Goal: Task Accomplishment & Management: Use online tool/utility

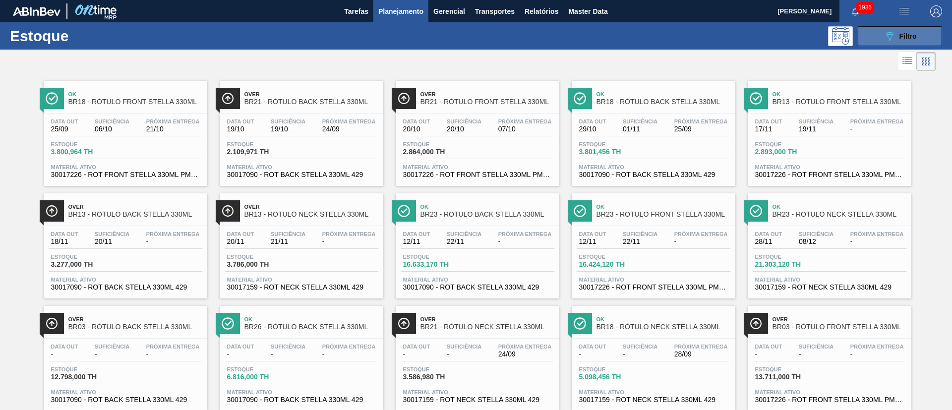
click at [895, 40] on div "089F7B8B-B2A5-4AFE-B5C0-19BA573D28AC Filtro" at bounding box center [899, 36] width 33 height 12
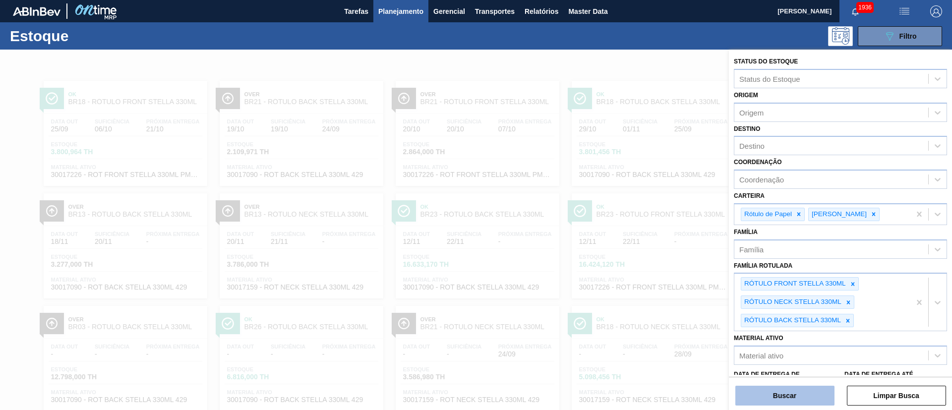
click at [780, 391] on button "Buscar" at bounding box center [784, 396] width 99 height 20
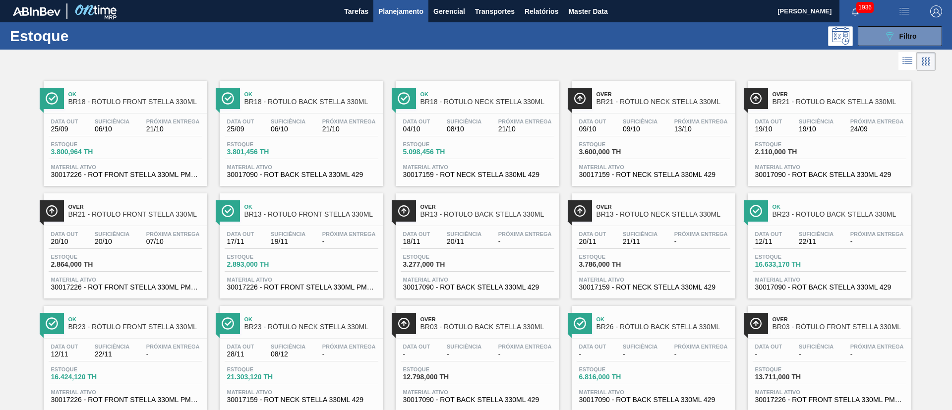
drag, startPoint x: 886, startPoint y: 34, endPoint x: 878, endPoint y: 55, distance: 22.1
click at [886, 32] on icon at bounding box center [889, 36] width 7 height 8
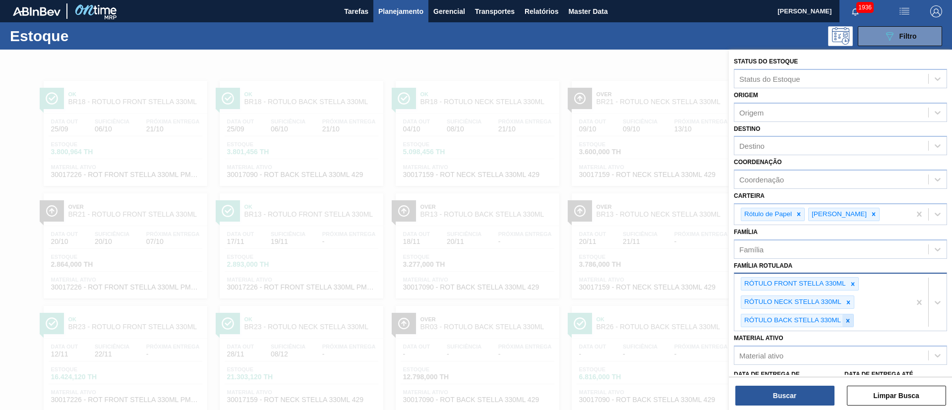
click at [847, 323] on icon at bounding box center [847, 320] width 7 height 7
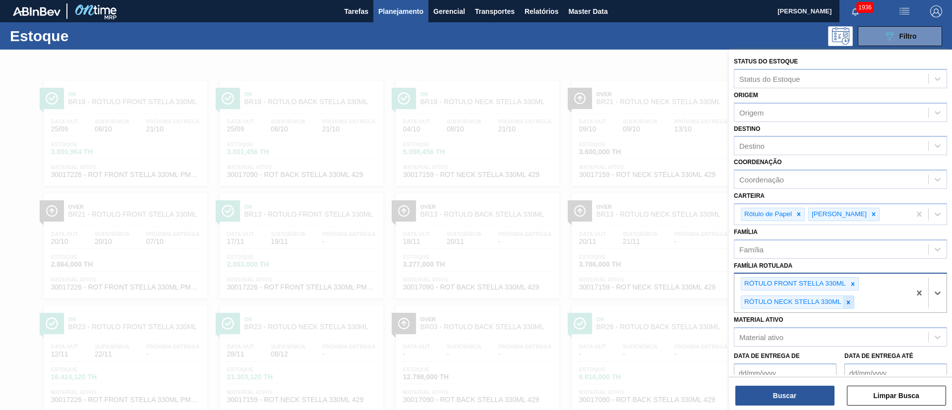
click at [845, 302] on icon at bounding box center [848, 302] width 7 height 7
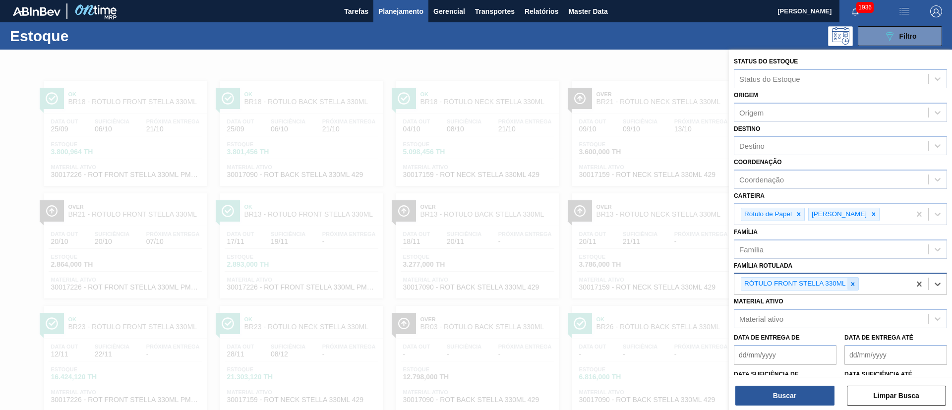
click at [848, 289] on div at bounding box center [852, 284] width 11 height 12
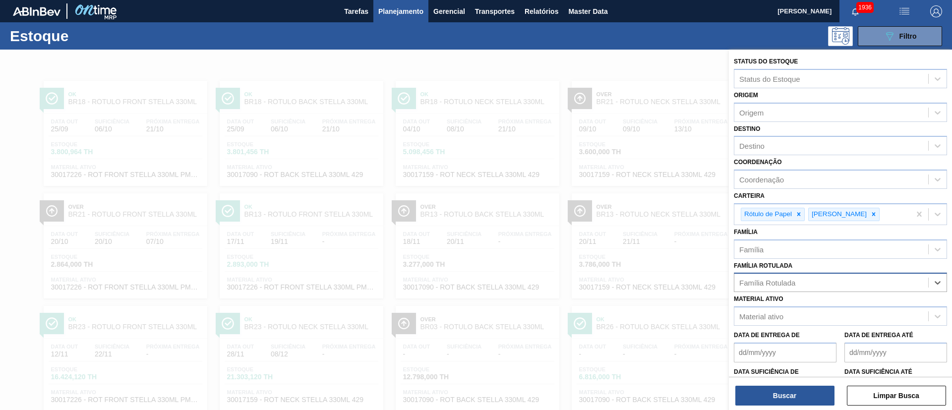
paste Rotulada "RÓTULO FRONT GUARANÁ 300ML"
type Rotulada "RÓTULO FRONT GUARANÁ 300ML"
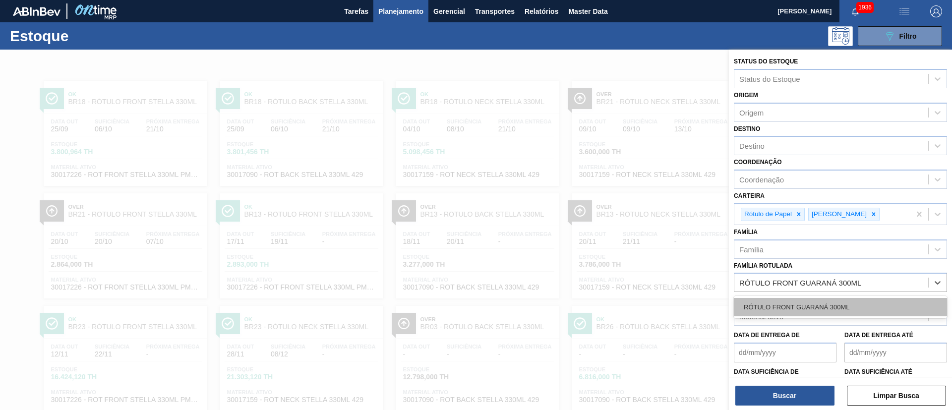
click at [787, 306] on div "RÓTULO FRONT GUARANÁ 300ML" at bounding box center [840, 307] width 213 height 18
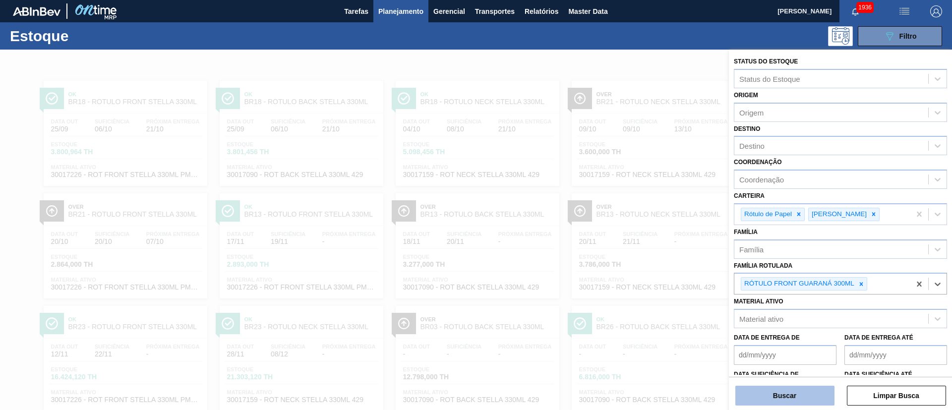
click at [781, 388] on button "Buscar" at bounding box center [784, 396] width 99 height 20
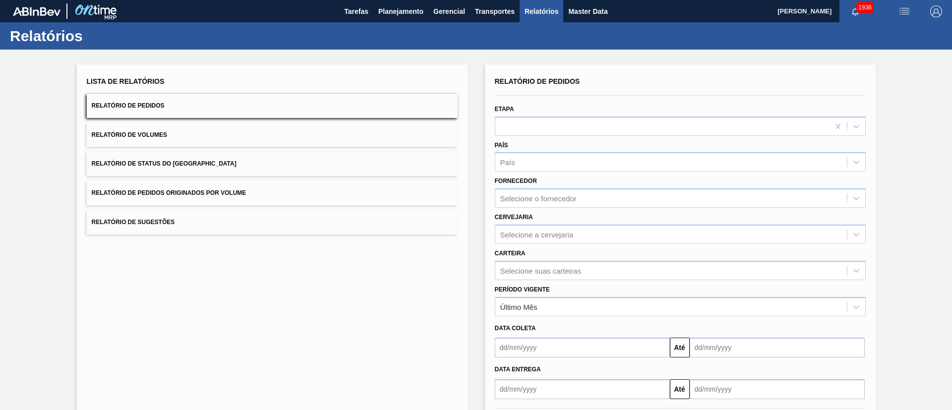
click at [187, 162] on span "Relatório de Status do Estoque" at bounding box center [164, 163] width 145 height 7
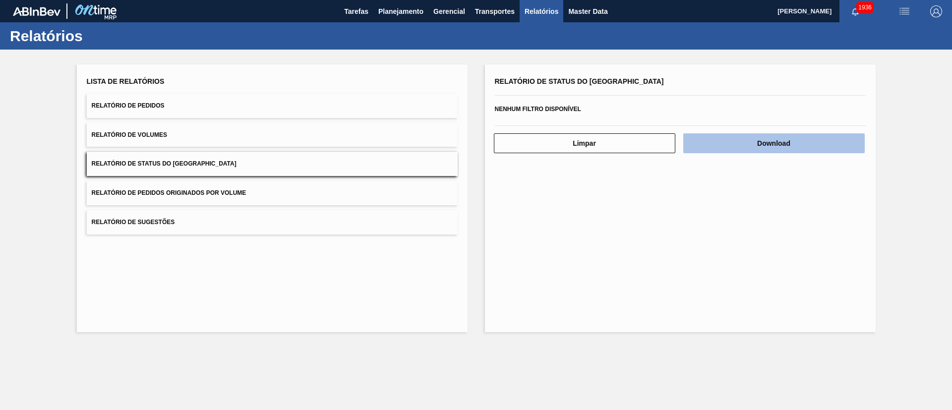
click at [725, 142] on button "Download" at bounding box center [773, 143] width 181 height 20
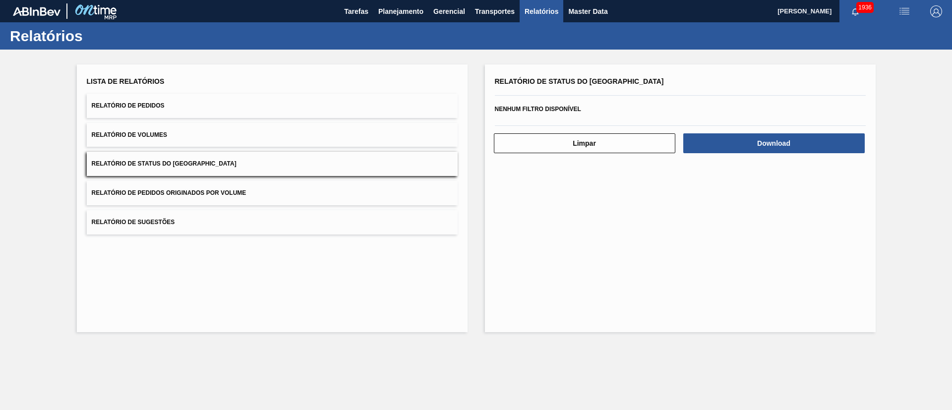
click at [181, 100] on button "Relatório de Pedidos" at bounding box center [272, 106] width 371 height 24
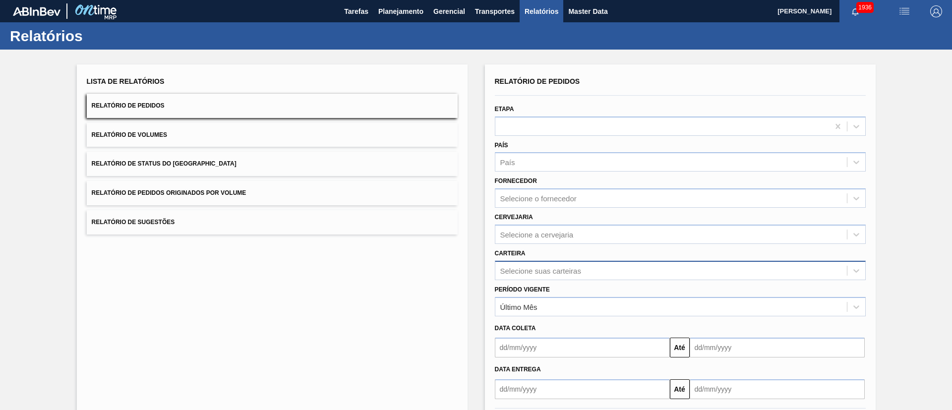
click at [509, 267] on div "Selecione suas carteiras" at bounding box center [680, 270] width 371 height 19
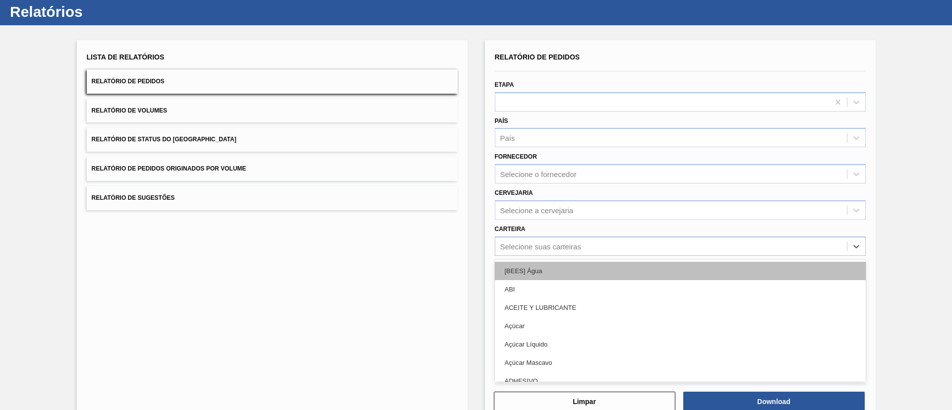
scroll to position [27, 0]
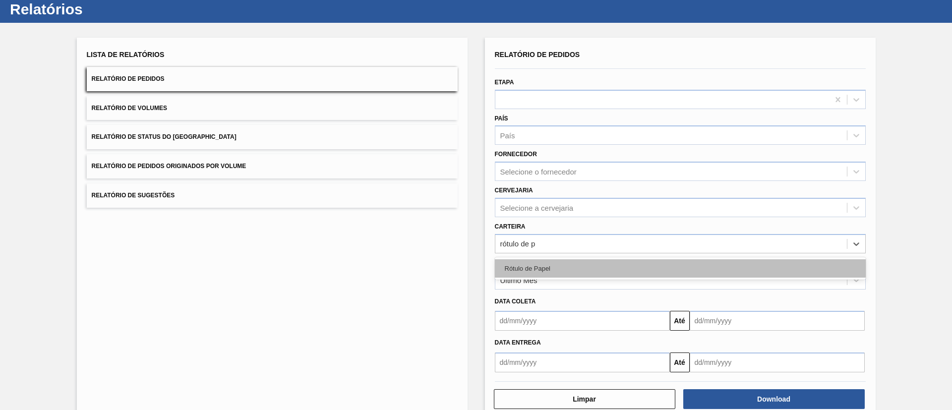
type input "rótulo de pa"
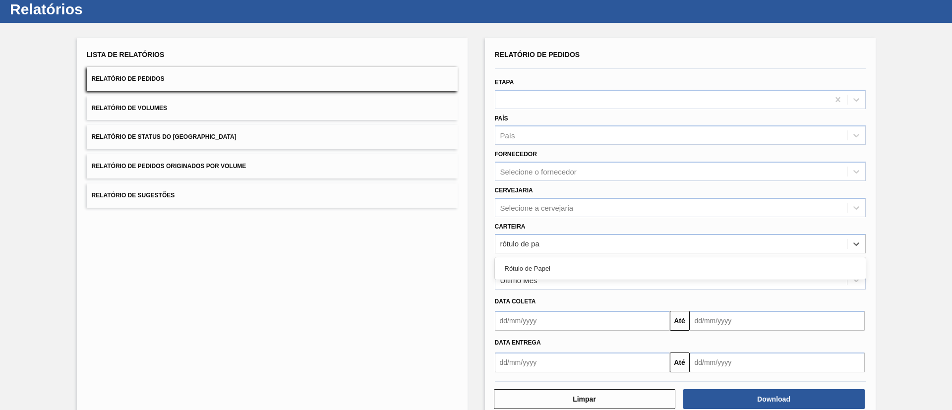
click at [569, 265] on div "Rótulo de Papel" at bounding box center [680, 268] width 371 height 18
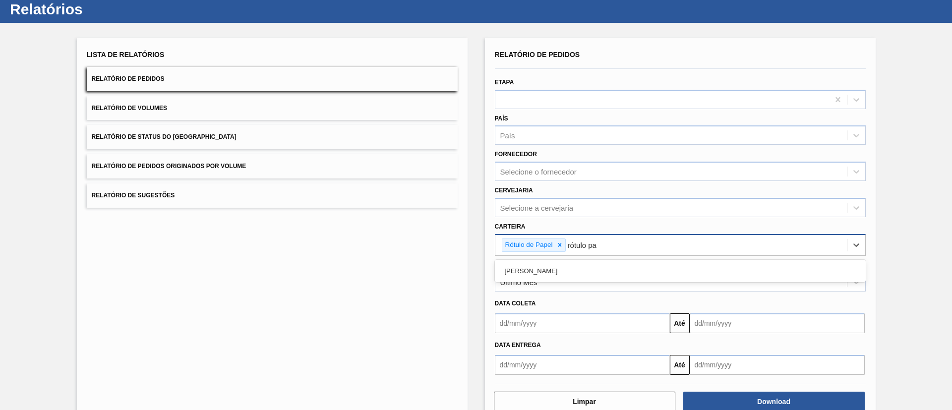
type input "rótulo pap"
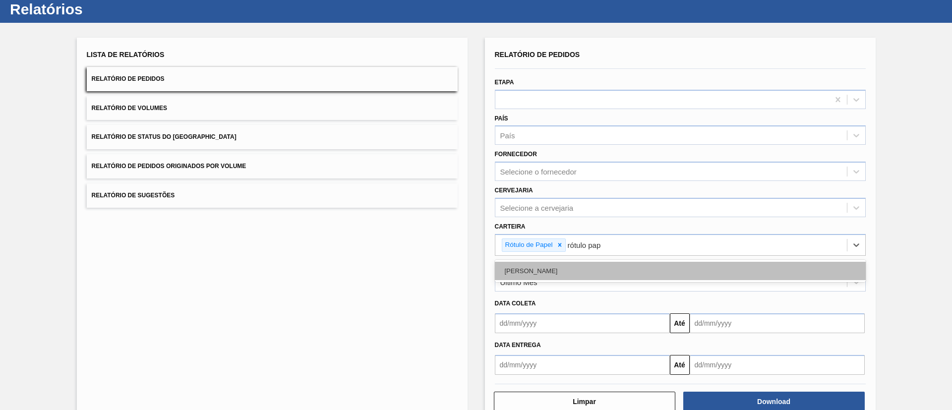
click at [571, 270] on div "[PERSON_NAME]" at bounding box center [680, 271] width 371 height 18
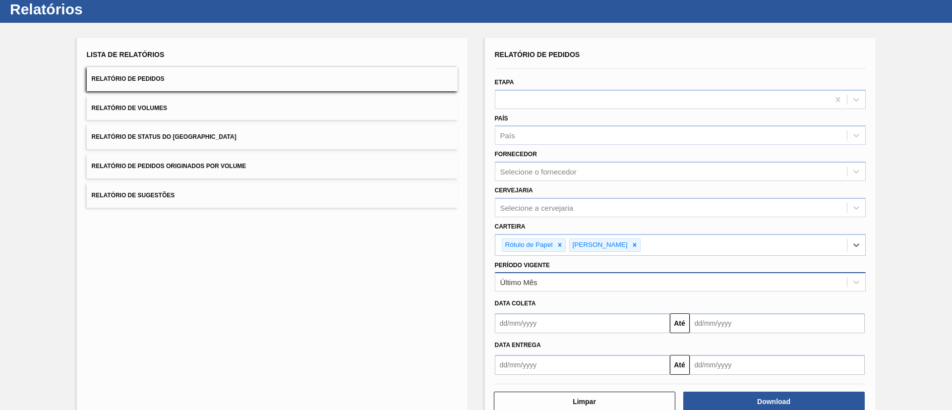
drag, startPoint x: 544, startPoint y: 281, endPoint x: 542, endPoint y: 287, distance: 6.3
click at [542, 283] on div "Último Mês" at bounding box center [670, 282] width 351 height 14
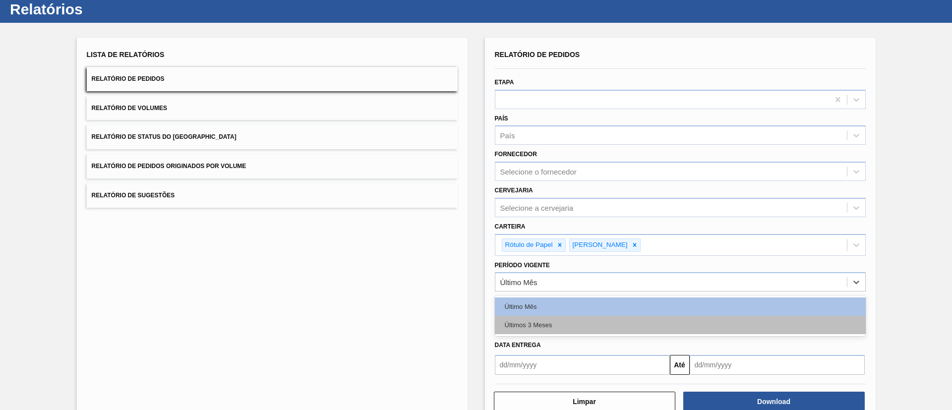
click at [540, 321] on div "Últimos 3 Meses" at bounding box center [680, 325] width 371 height 18
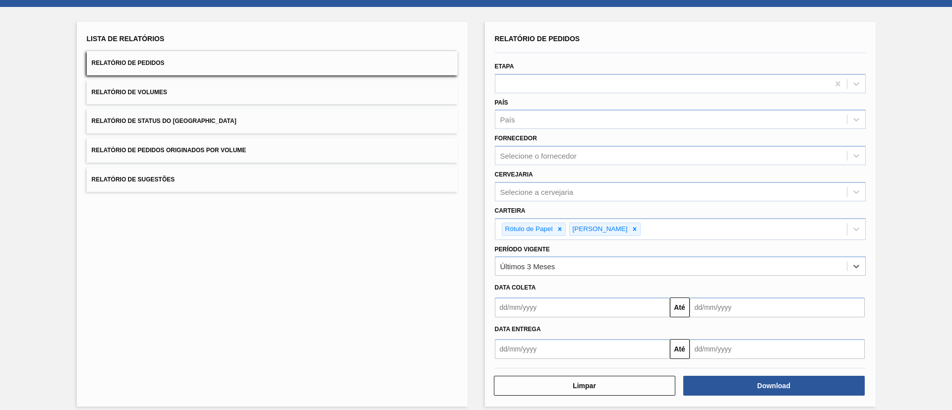
scroll to position [52, 0]
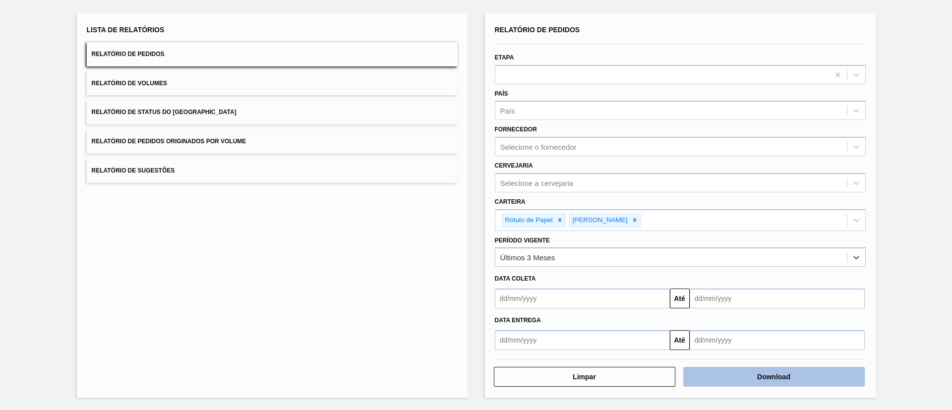
click at [714, 370] on button "Download" at bounding box center [773, 377] width 181 height 20
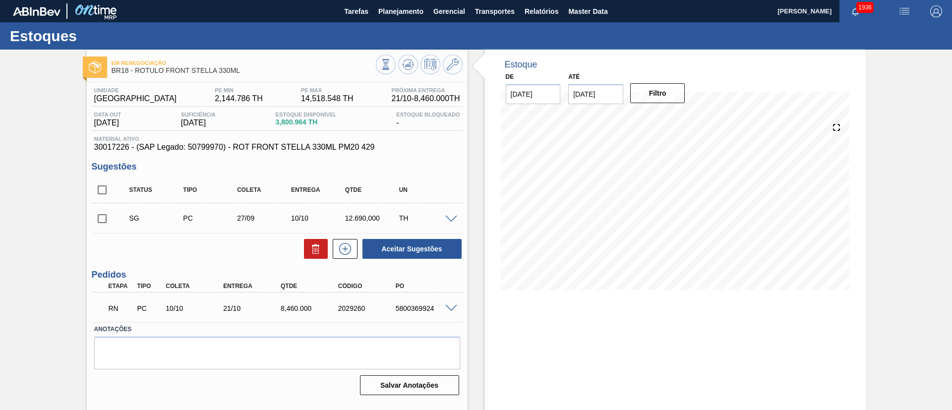
click at [446, 305] on span at bounding box center [451, 308] width 12 height 7
type input "2.115"
type input "8.460"
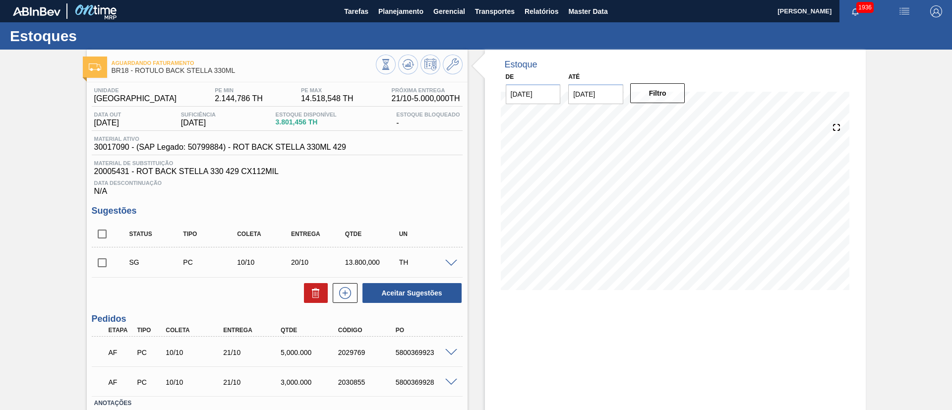
scroll to position [67, 0]
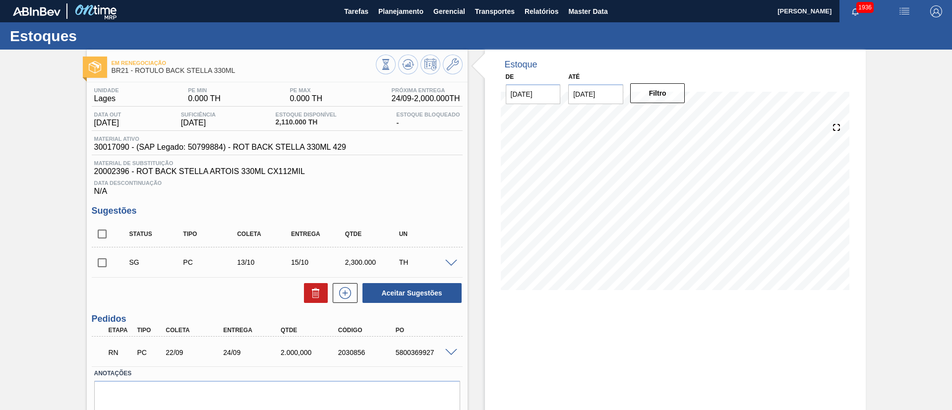
click at [453, 352] on span at bounding box center [451, 352] width 12 height 7
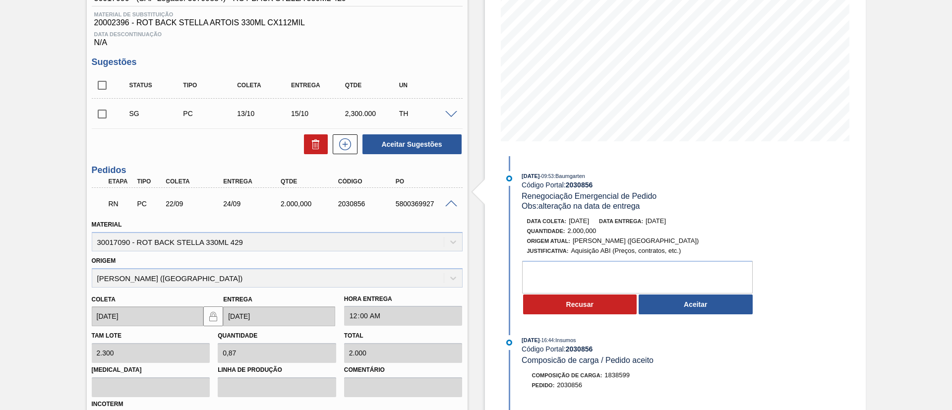
scroll to position [74, 0]
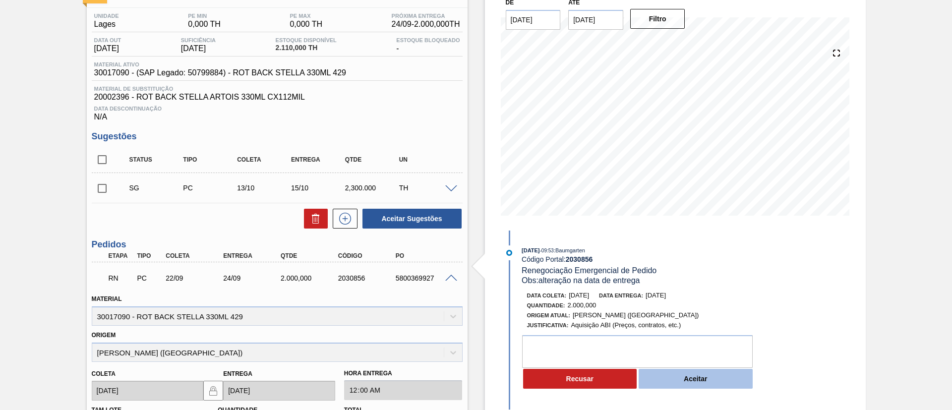
click at [675, 378] on button "Aceitar" at bounding box center [696, 379] width 114 height 20
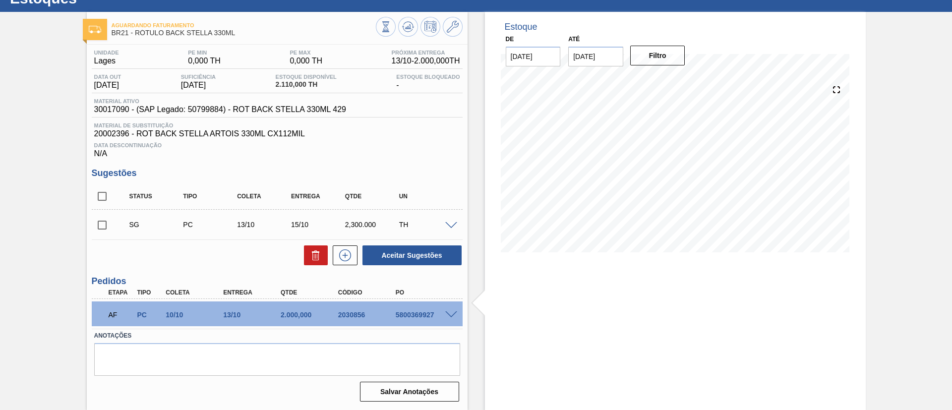
scroll to position [38, 0]
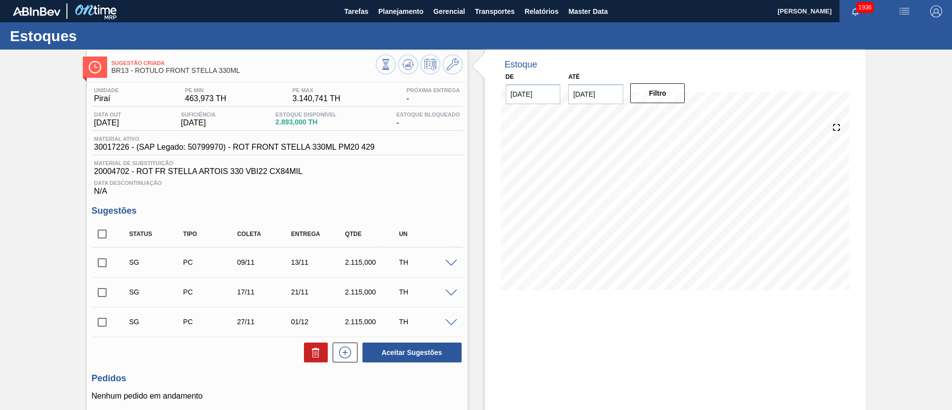
scroll to position [80, 0]
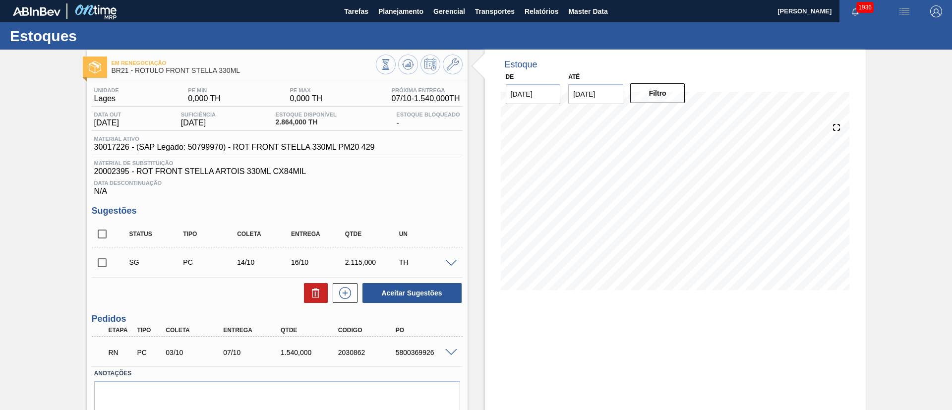
click at [449, 352] on span at bounding box center [451, 352] width 12 height 7
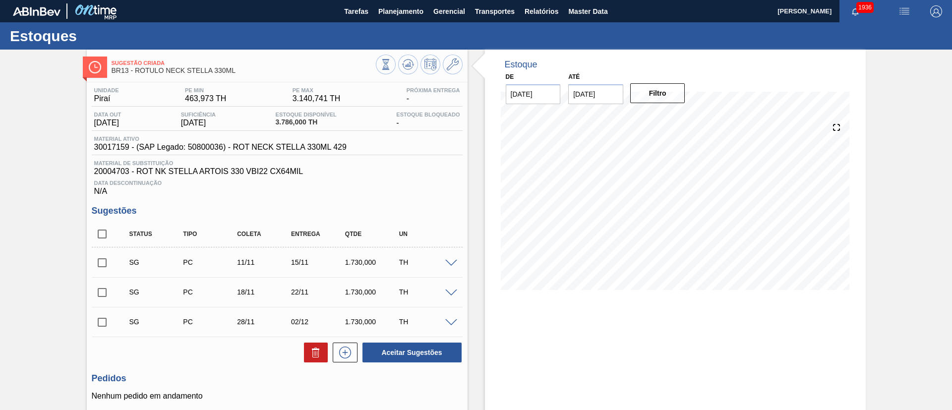
scroll to position [80, 0]
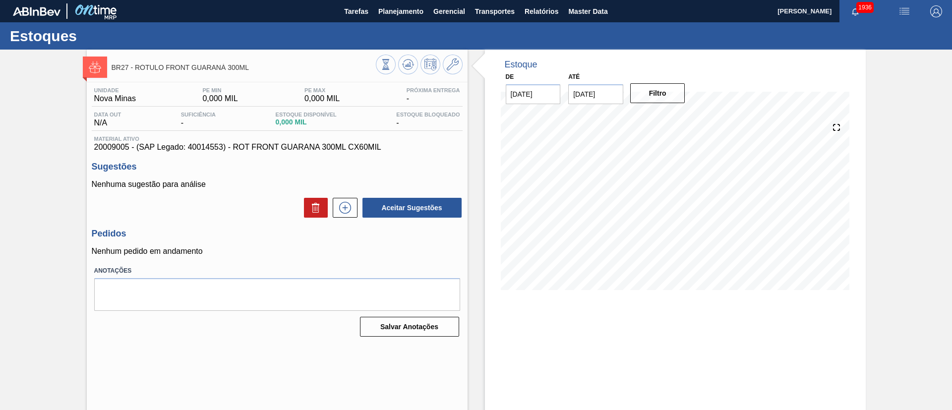
click at [102, 148] on span "20009005 - (SAP Legado: 40014553) - ROT FRONT GUARANA 300ML CX60MIL" at bounding box center [277, 147] width 366 height 9
copy span "20009005"
click at [342, 205] on icon at bounding box center [345, 208] width 16 height 12
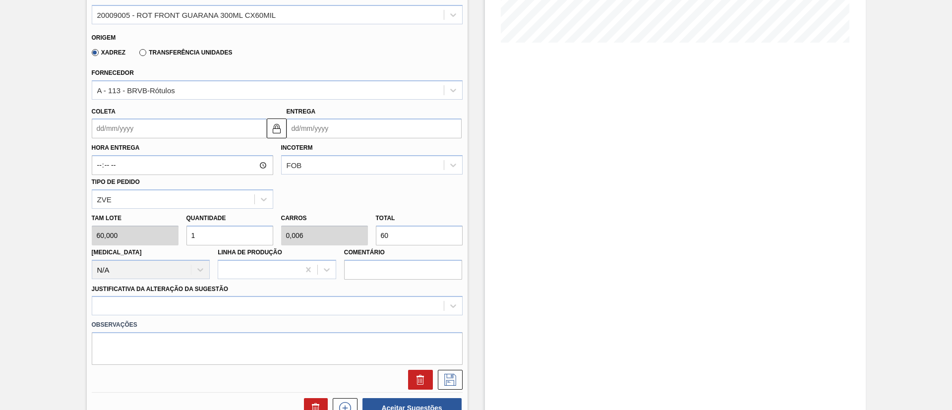
scroll to position [297, 0]
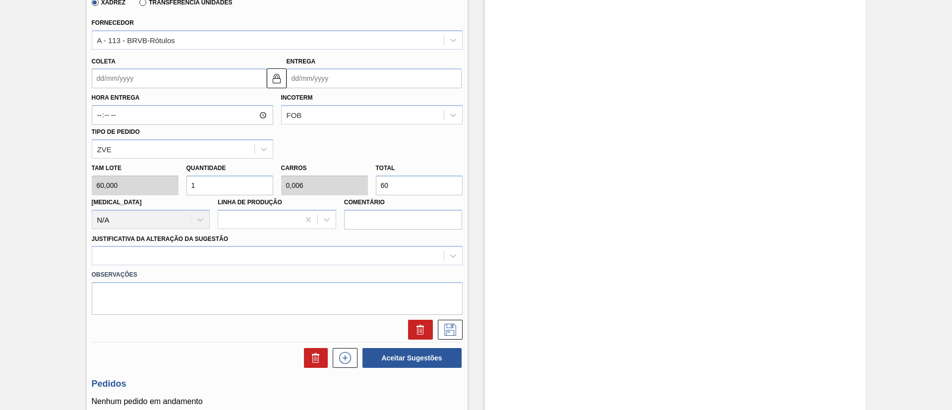
drag, startPoint x: 134, startPoint y: 74, endPoint x: 150, endPoint y: 89, distance: 21.7
click at [134, 74] on input "Coleta" at bounding box center [179, 78] width 175 height 20
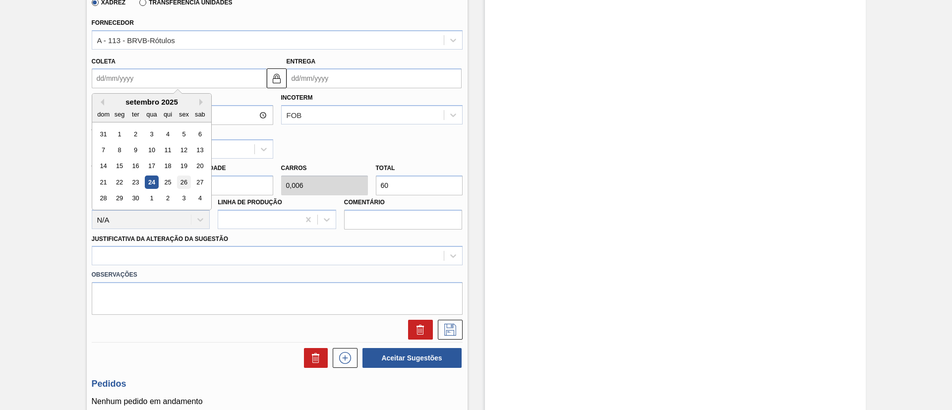
click at [183, 182] on div "26" at bounding box center [183, 181] width 13 height 13
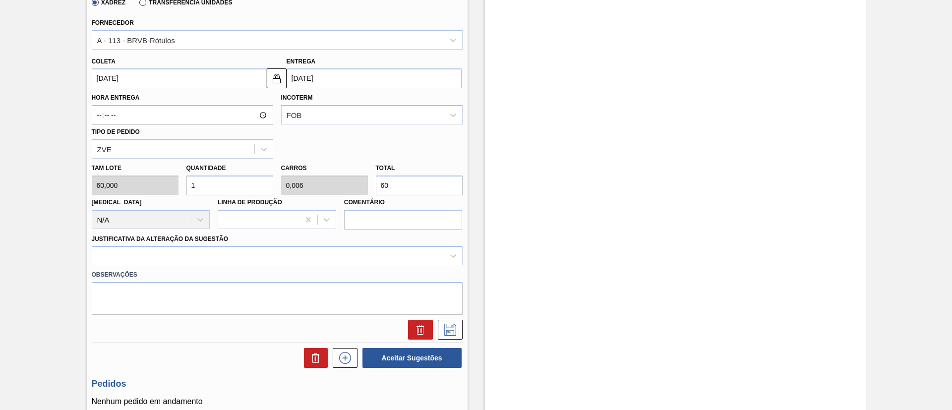
type input "[DATE]"
click at [335, 183] on div "Tam lote 60,000 Quantidade 1 Carros 0,006 Total 60 Doca N/A Linha de Produção C…" at bounding box center [277, 194] width 379 height 71
type input "0,017"
type input "0"
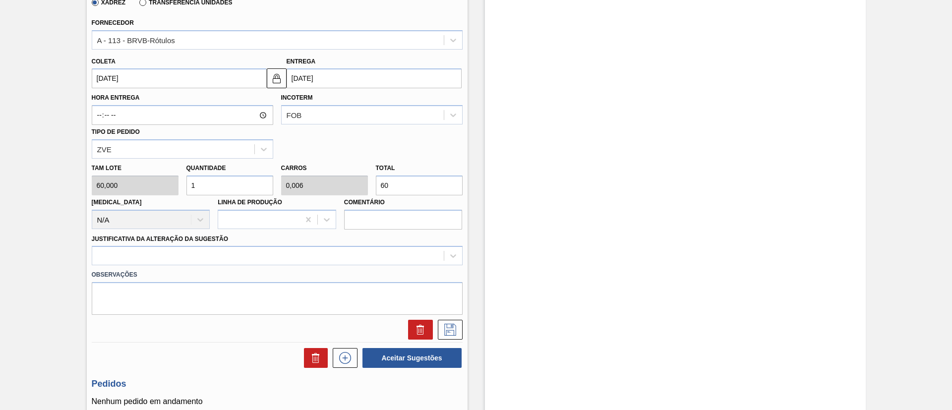
type input "1"
type input "0,167"
type input "0,001"
type input "100"
type input "1,667"
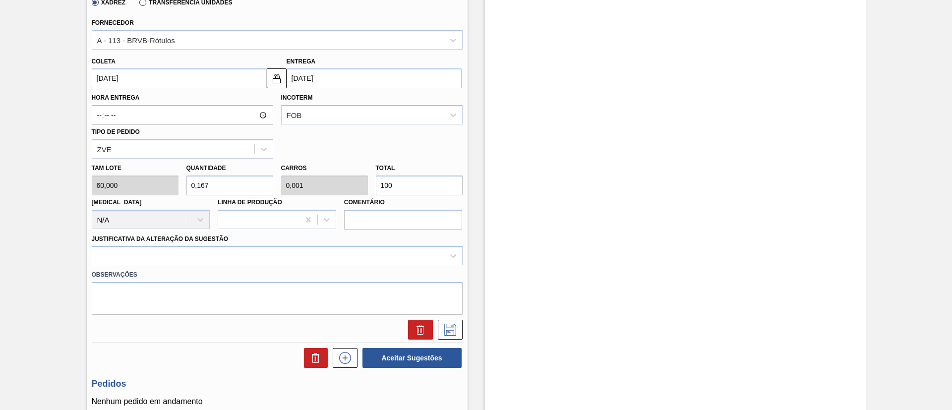
type input "0,01"
type input "16,667"
type input "0,1"
type input "1.000"
click at [215, 261] on div at bounding box center [277, 255] width 371 height 19
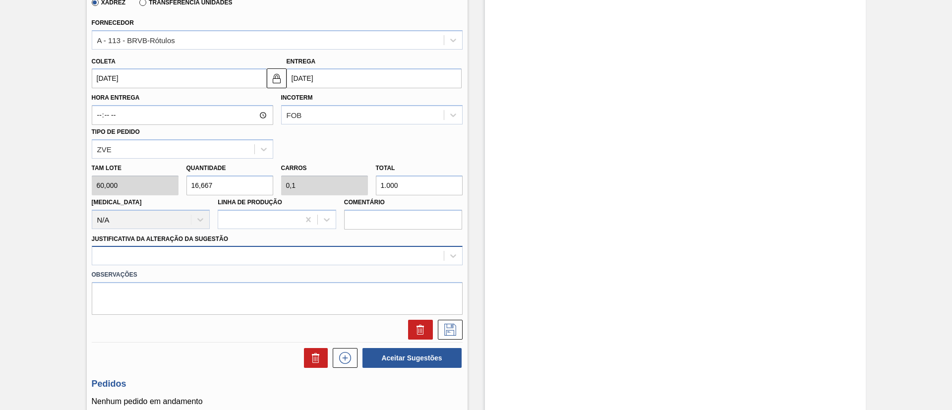
scroll to position [309, 0]
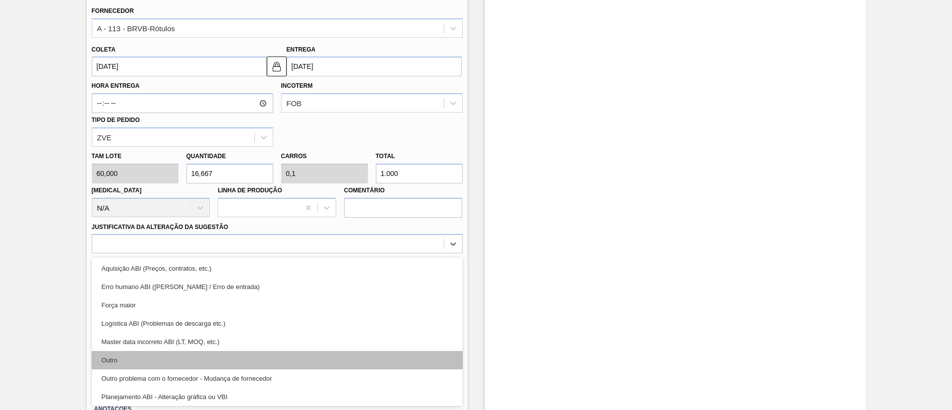
click at [166, 352] on div "Outro" at bounding box center [277, 360] width 371 height 18
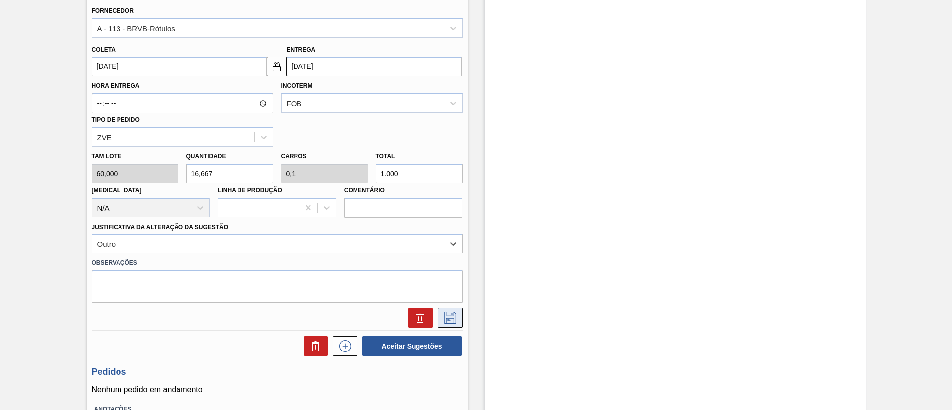
click at [447, 315] on icon at bounding box center [450, 318] width 16 height 12
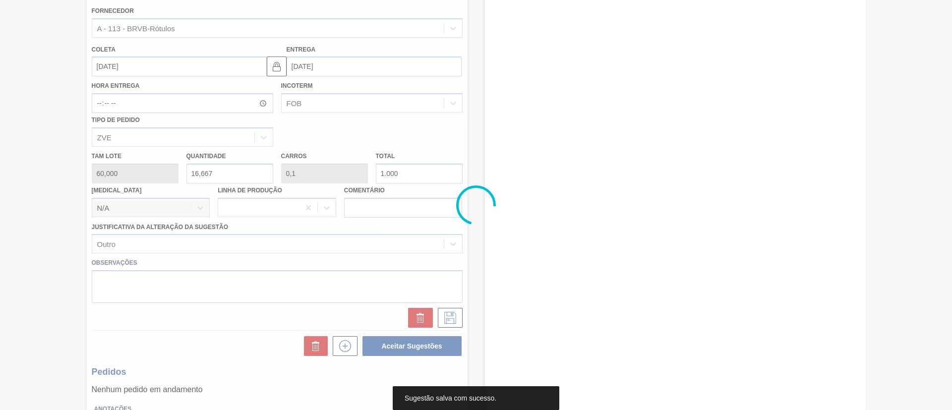
scroll to position [16, 0]
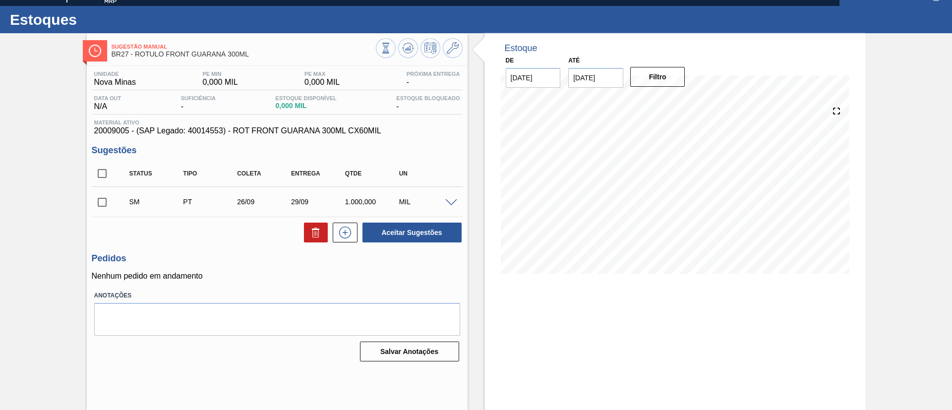
click at [100, 201] on input "checkbox" at bounding box center [102, 202] width 21 height 21
click at [407, 226] on button "Aceitar Sugestões" at bounding box center [411, 233] width 99 height 20
checkbox input "false"
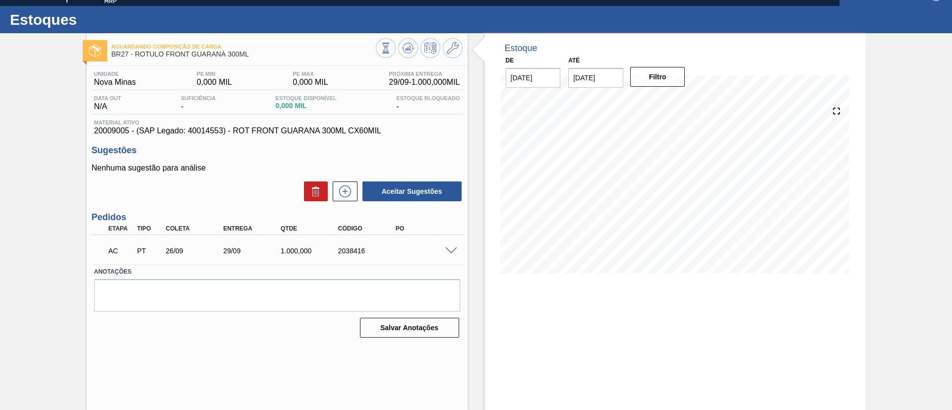
click at [445, 247] on span at bounding box center [451, 250] width 12 height 7
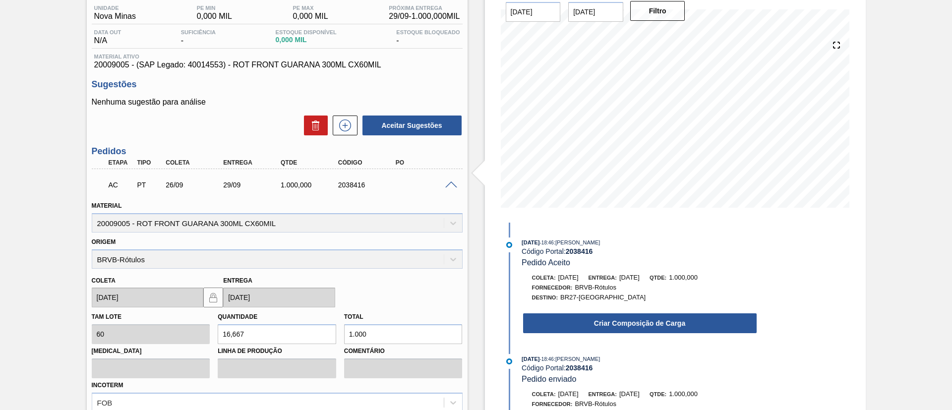
scroll to position [165, 0]
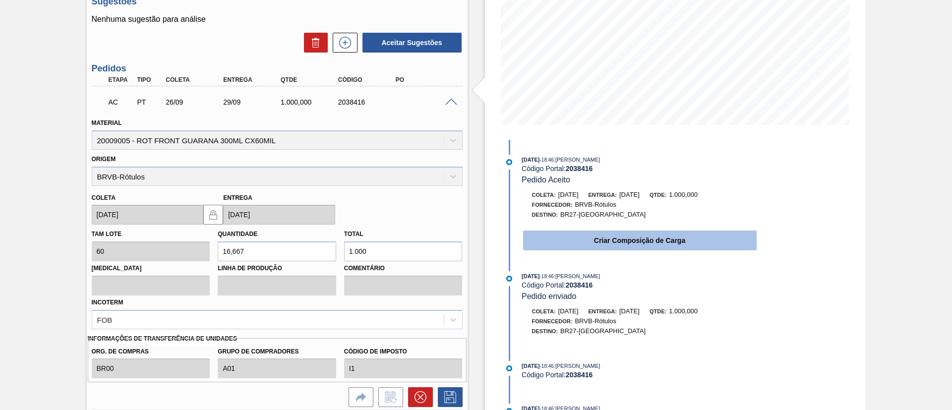
click at [543, 236] on button "Criar Composição de Carga" at bounding box center [640, 241] width 234 height 20
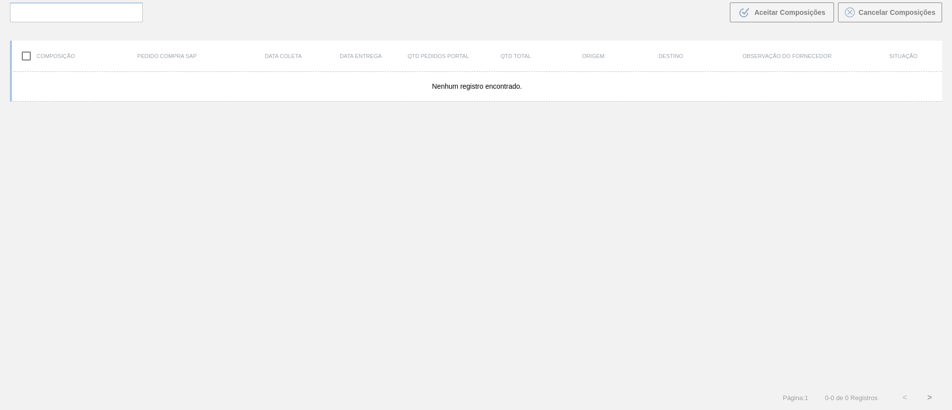
scroll to position [71, 0]
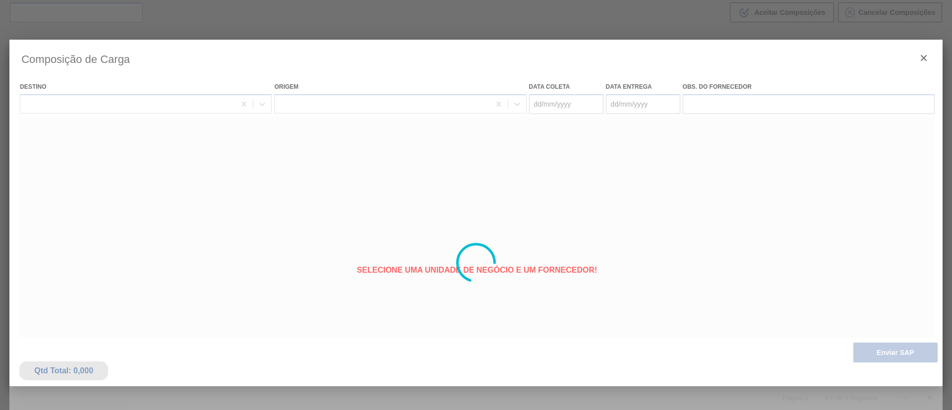
type coleta "[DATE]"
type entrega "[DATE]"
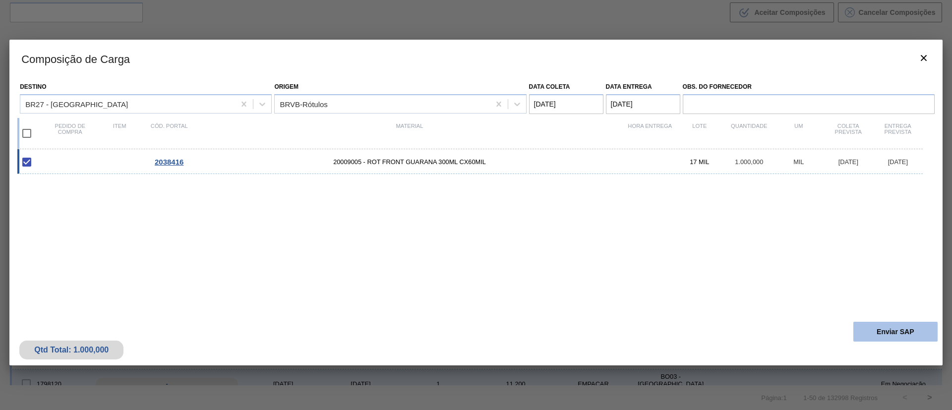
click at [873, 326] on button "Enviar SAP" at bounding box center [895, 332] width 84 height 20
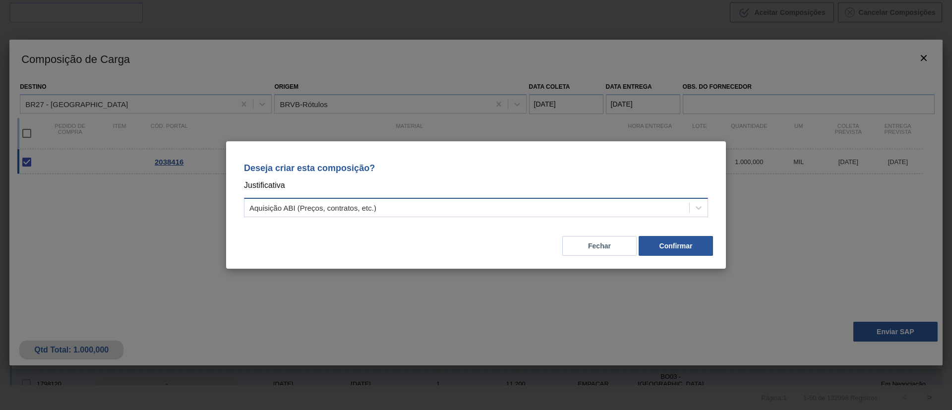
click at [345, 210] on div "Aquisição ABI (Preços, contratos, etc.)" at bounding box center [312, 208] width 127 height 8
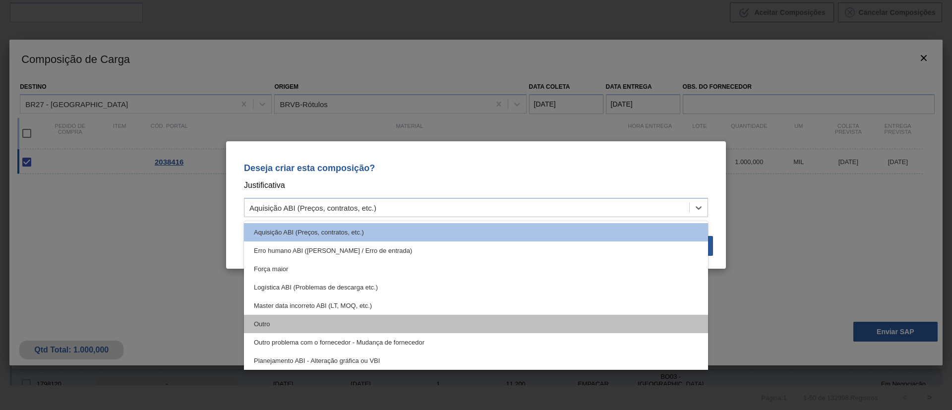
click at [288, 320] on div "Outro" at bounding box center [476, 324] width 464 height 18
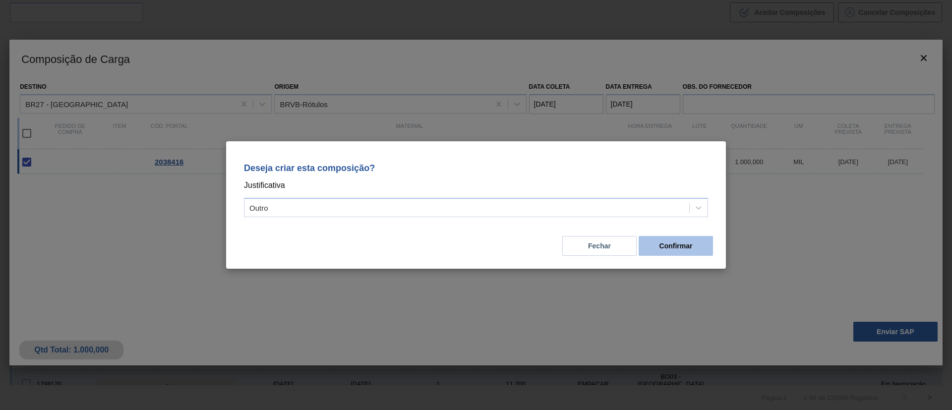
click at [653, 241] on button "Confirmar" at bounding box center [676, 246] width 74 height 20
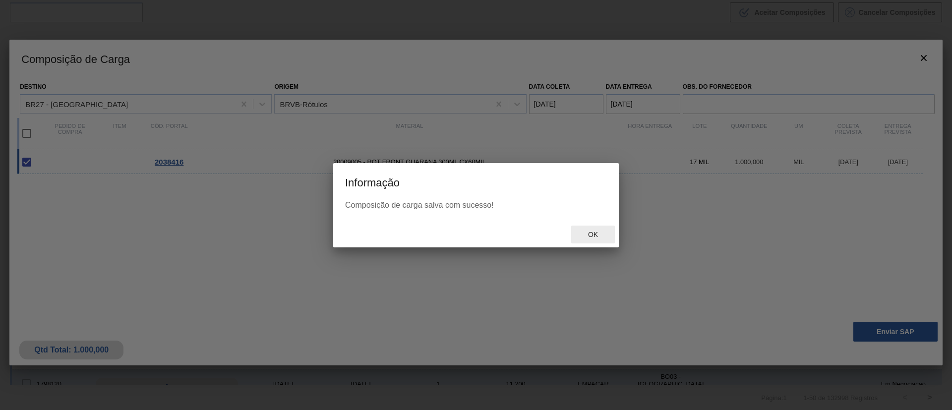
click at [589, 229] on div "Ok" at bounding box center [593, 235] width 44 height 18
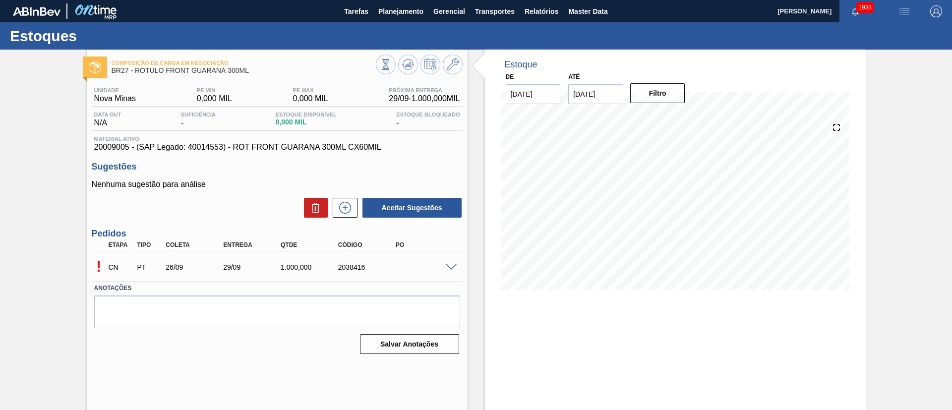
click at [448, 265] on span at bounding box center [451, 267] width 12 height 7
click at [409, 266] on div "5800377886" at bounding box center [425, 267] width 64 height 8
copy div "5800377886"
